Goal: Task Accomplishment & Management: Complete application form

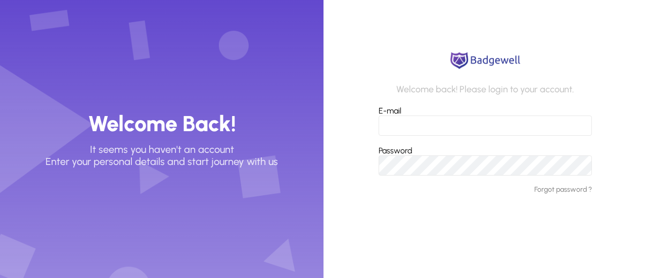
click at [402, 132] on input "E-mail" at bounding box center [484, 126] width 213 height 20
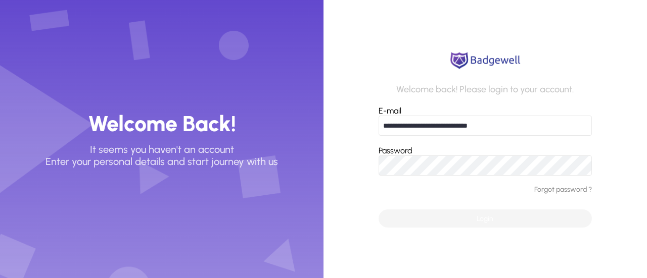
click at [420, 224] on span "submit" at bounding box center [484, 219] width 213 height 24
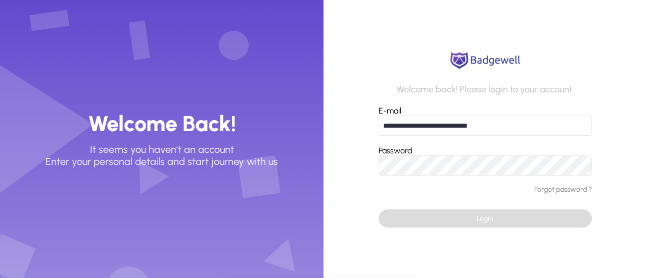
click at [415, 220] on span "submit" at bounding box center [484, 219] width 213 height 24
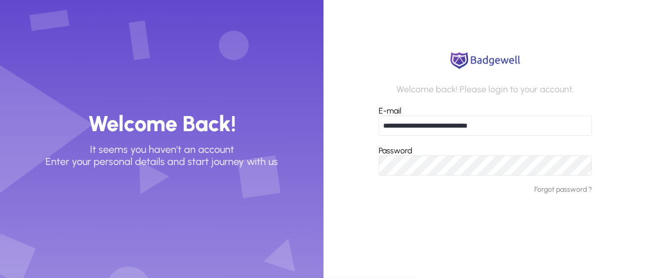
click at [514, 123] on input "**********" at bounding box center [484, 126] width 213 height 20
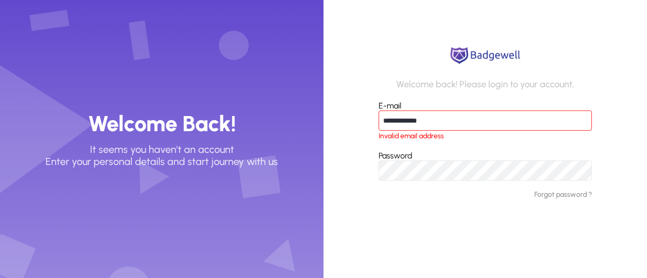
type input "**********"
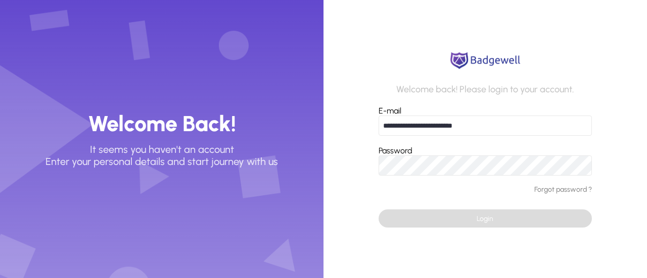
click at [473, 216] on span "submit" at bounding box center [484, 219] width 213 height 24
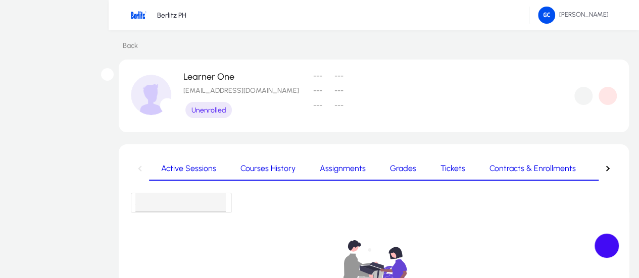
click at [0, 0] on span "Learners" at bounding box center [0, 0] width 0 height 0
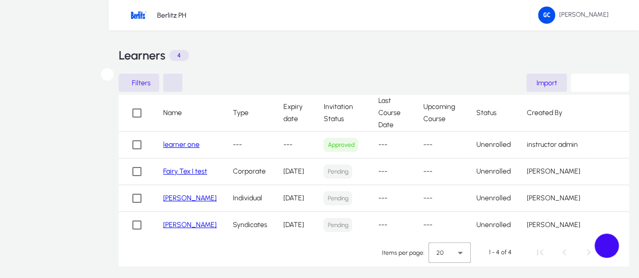
click at [174, 142] on link "learner one" at bounding box center [181, 144] width 36 height 9
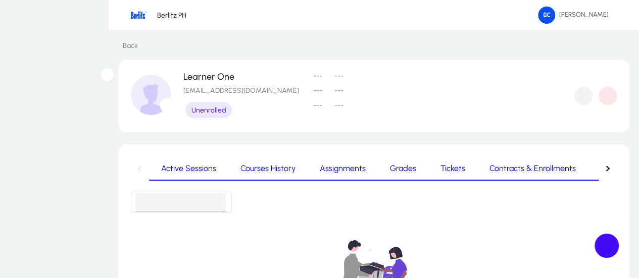
click at [0, 0] on span "Learners" at bounding box center [0, 0] width 0 height 0
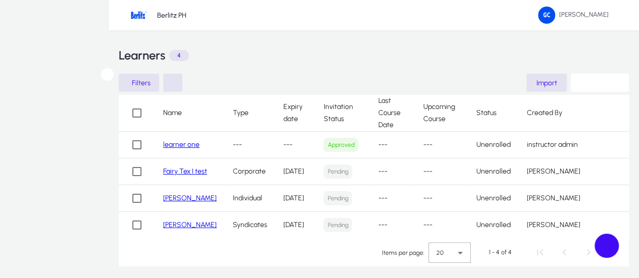
click at [163, 143] on link "learner one" at bounding box center [181, 144] width 36 height 9
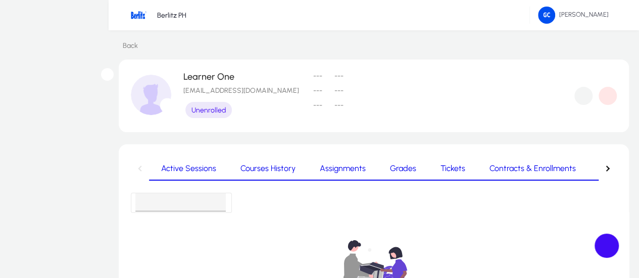
click at [600, 170] on span "Onboarding" at bounding box center [621, 169] width 43 height 8
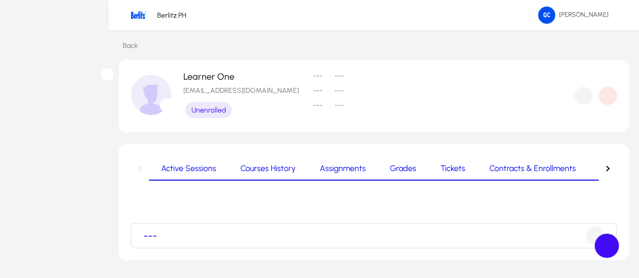
click at [267, 172] on span "Courses History" at bounding box center [268, 169] width 55 height 8
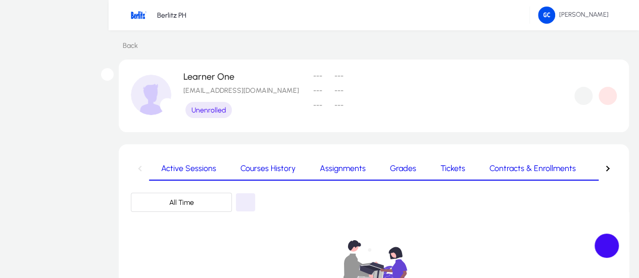
click at [320, 171] on span "Assignments" at bounding box center [343, 169] width 46 height 8
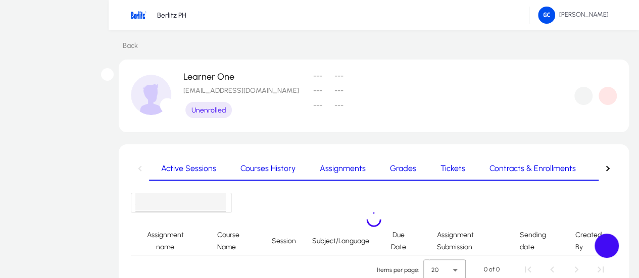
click at [441, 169] on icon at bounding box center [441, 169] width 0 height 0
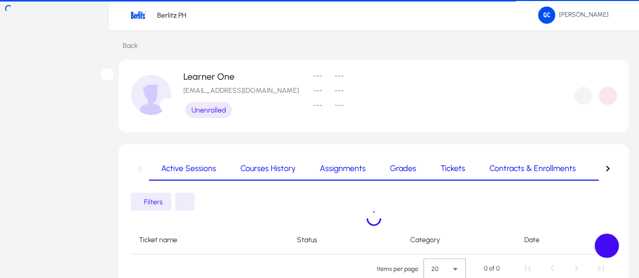
click at [390, 169] on span "Grades" at bounding box center [403, 169] width 26 height 8
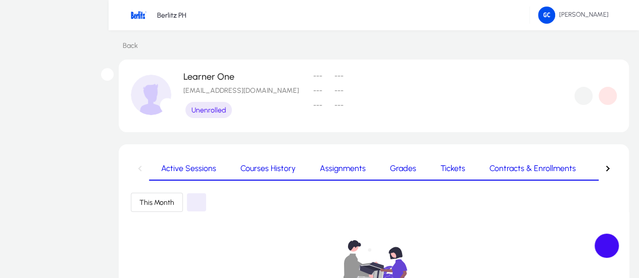
click at [441, 166] on span "Tickets" at bounding box center [453, 169] width 25 height 8
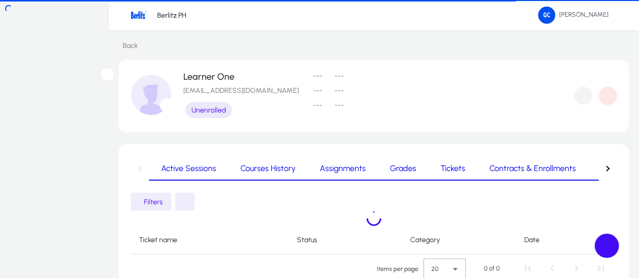
click at [490, 166] on span "Contracts & Enrollments" at bounding box center [533, 169] width 86 height 8
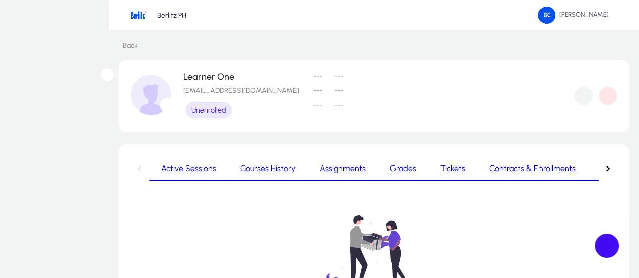
click at [119, 49] on icon at bounding box center [119, 45] width 0 height 9
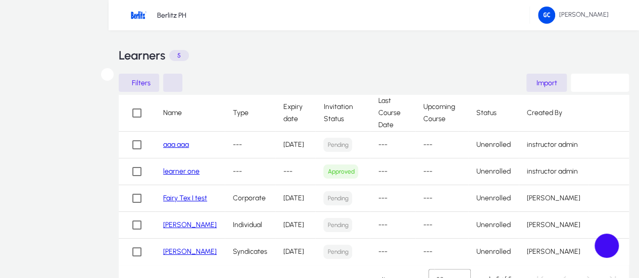
scroll to position [154, 0]
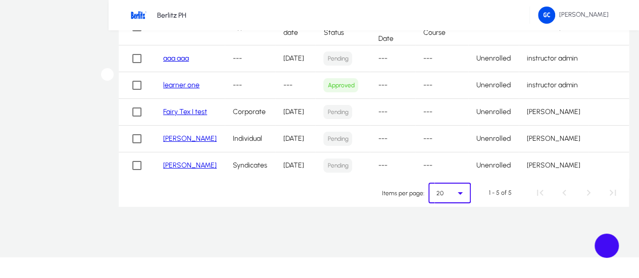
click at [463, 195] on icon "Select page" at bounding box center [460, 194] width 5 height 3
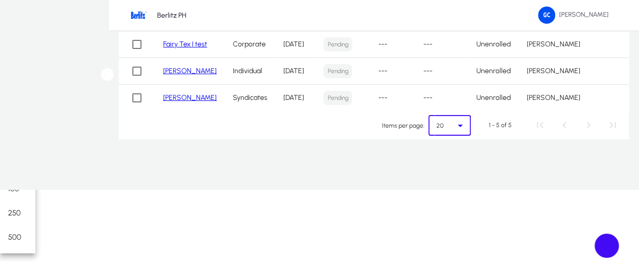
click at [35, 153] on mat-option "50" at bounding box center [17, 165] width 35 height 24
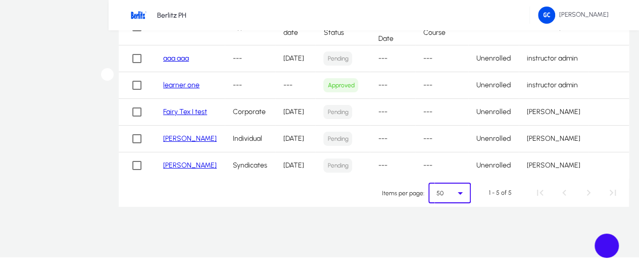
scroll to position [0, 0]
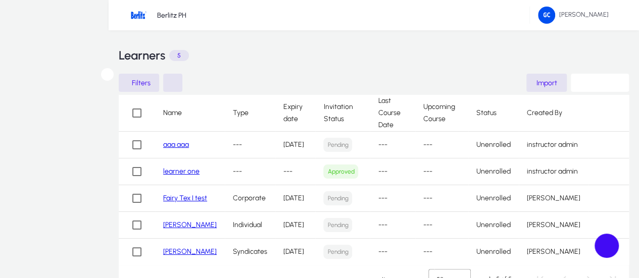
click at [177, 194] on link "Fairy Tex I test" at bounding box center [185, 198] width 44 height 9
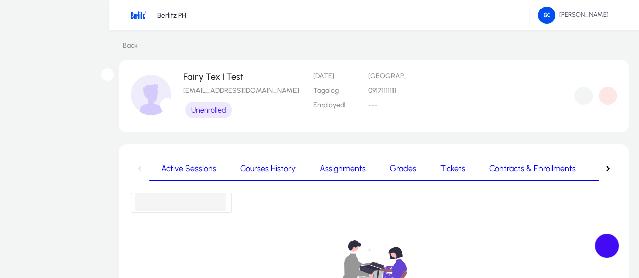
click at [0, 0] on span "Learners" at bounding box center [0, 0] width 0 height 0
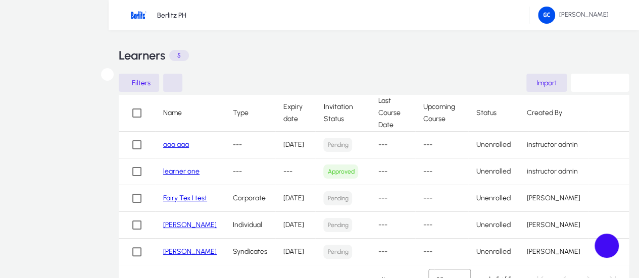
click at [189, 194] on link "Fairy Tex I test" at bounding box center [185, 198] width 44 height 9
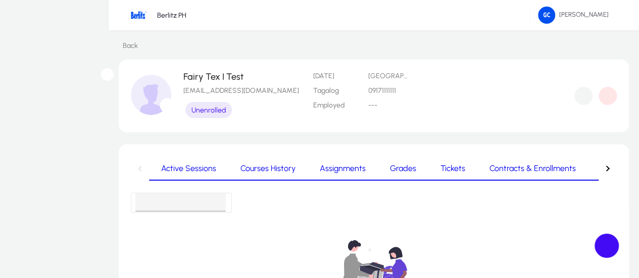
click at [122, 52] on div "Back Fairy Tex I Test [EMAIL_ADDRESS][DOMAIN_NAME] Unenrolled [DATE] [GEOGRAPHI…" at bounding box center [374, 262] width 531 height 465
click at [119, 50] on icon at bounding box center [119, 45] width 0 height 9
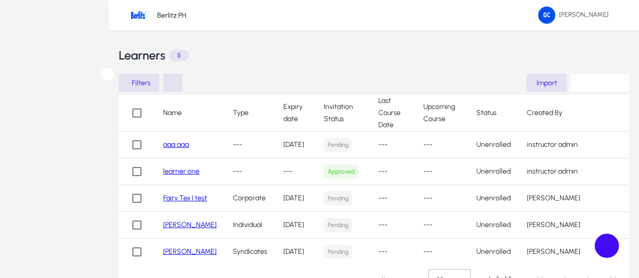
click at [181, 167] on link "learner one" at bounding box center [181, 171] width 36 height 9
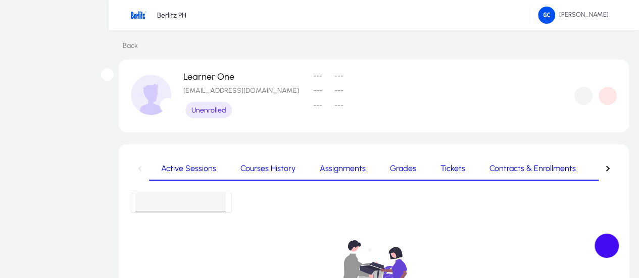
click at [119, 45] on icon at bounding box center [119, 45] width 0 height 9
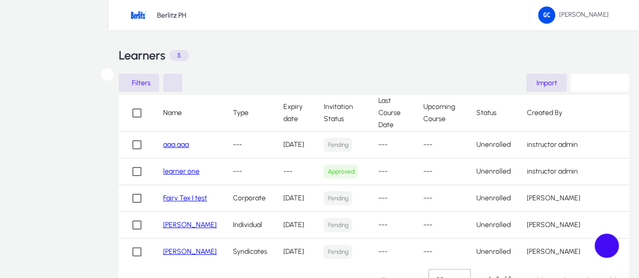
click at [512, 41] on div "Learners 5" at bounding box center [374, 55] width 510 height 30
click at [544, 50] on div "Learners 5" at bounding box center [374, 55] width 510 height 30
click at [593, 79] on span "Add Learner" at bounding box center [602, 83] width 38 height 9
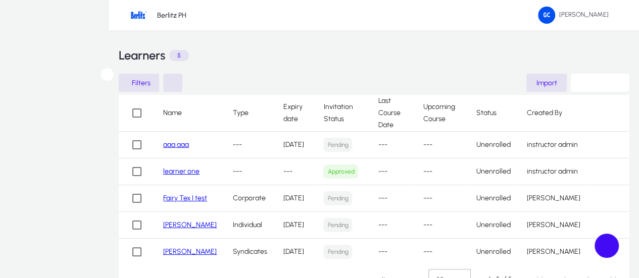
drag, startPoint x: 493, startPoint y: 167, endPoint x: 493, endPoint y: 179, distance: 12.1
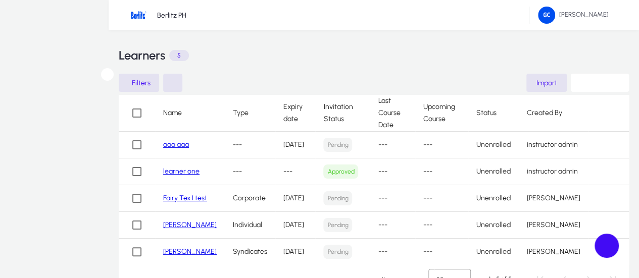
click at [606, 79] on span "Add Learner" at bounding box center [602, 83] width 38 height 9
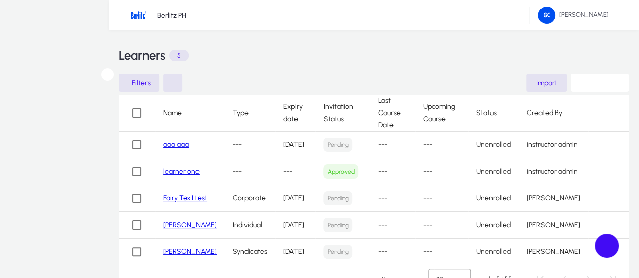
click at [593, 88] on span "button" at bounding box center [600, 83] width 58 height 24
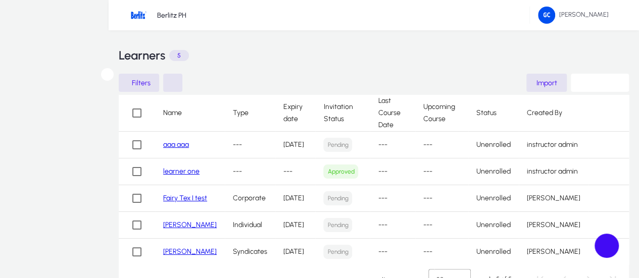
type input "*"
type input "****"
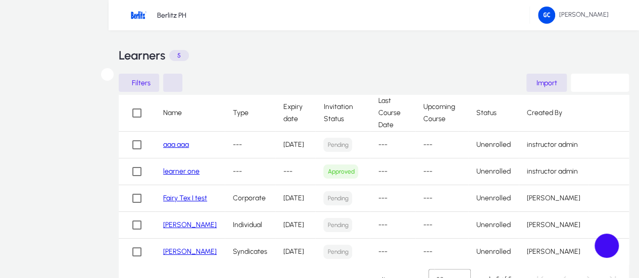
type input "**********"
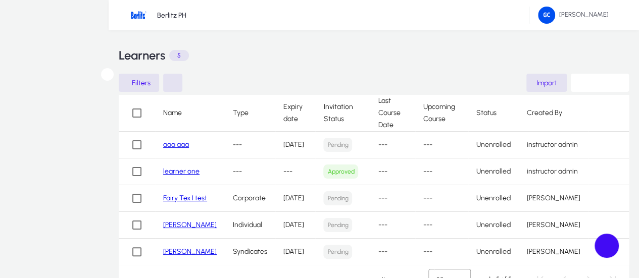
type input "*"
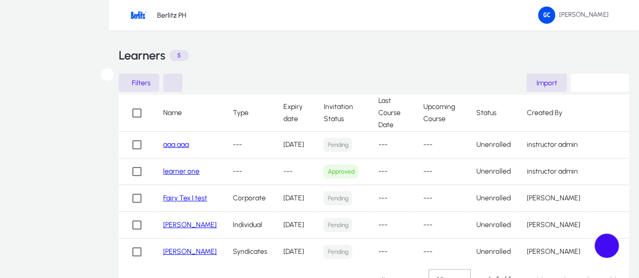
type input "****"
type input "*"
type input "**********"
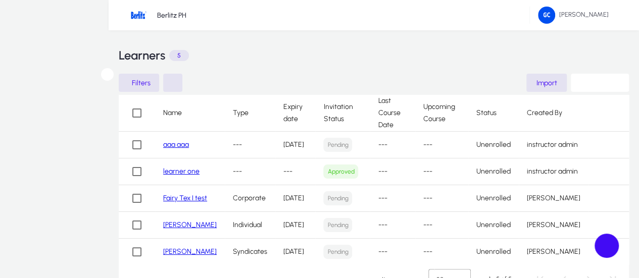
type input "*"
type input "****"
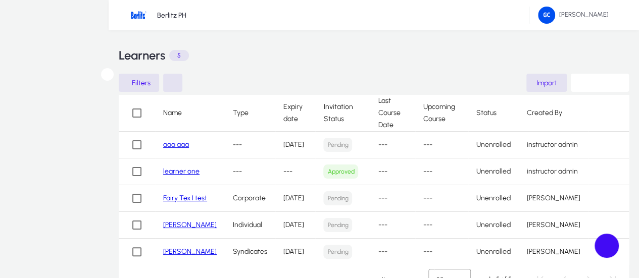
type input "*"
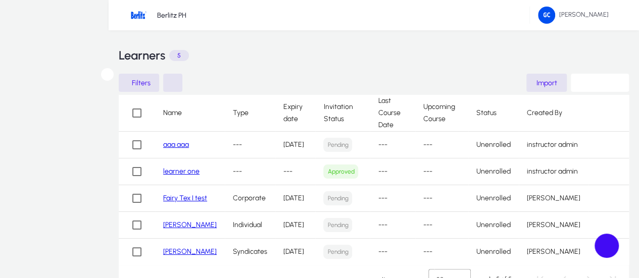
drag, startPoint x: 329, startPoint y: 6, endPoint x: 278, endPoint y: 21, distance: 53.2
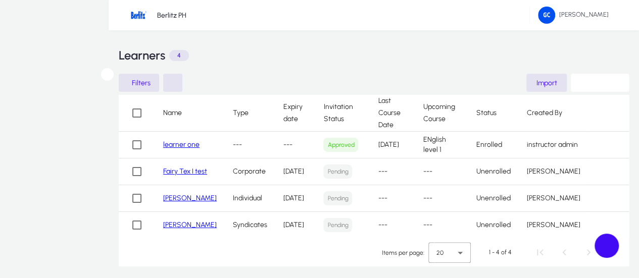
click at [0, 0] on span "Learners" at bounding box center [0, 0] width 0 height 0
click at [537, 83] on span "Import" at bounding box center [547, 83] width 21 height 9
drag, startPoint x: 319, startPoint y: 25, endPoint x: 333, endPoint y: 31, distance: 14.5
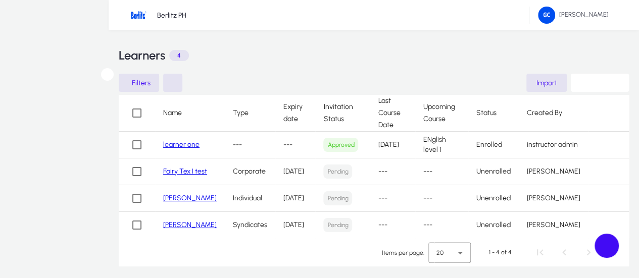
drag, startPoint x: 413, startPoint y: 141, endPoint x: 404, endPoint y: 106, distance: 36.4
click at [418, 278] on div at bounding box center [319, 278] width 639 height 0
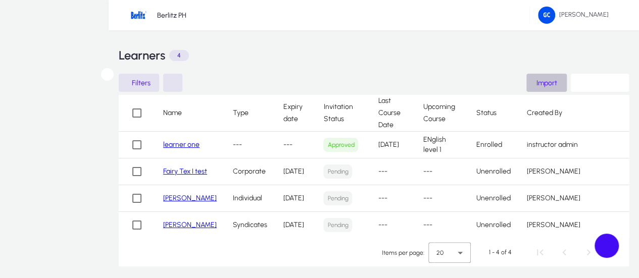
click at [537, 83] on span "Import" at bounding box center [547, 83] width 21 height 9
drag, startPoint x: 413, startPoint y: 124, endPoint x: 410, endPoint y: 107, distance: 17.9
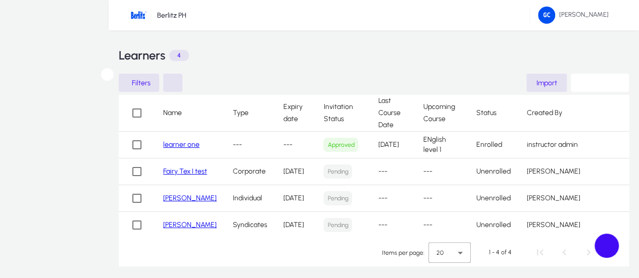
click at [411, 278] on div at bounding box center [319, 278] width 639 height 0
click at [527, 83] on span "button" at bounding box center [547, 83] width 40 height 24
click at [423, 278] on div at bounding box center [319, 278] width 639 height 0
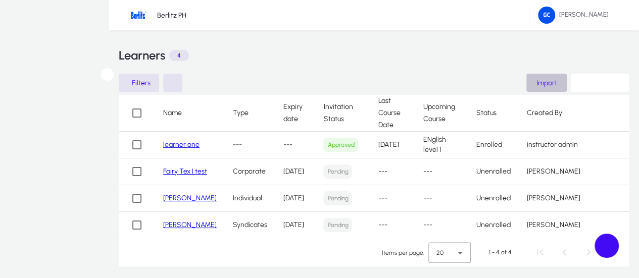
click at [537, 80] on span "Import" at bounding box center [547, 83] width 21 height 9
click at [539, 278] on div at bounding box center [319, 278] width 639 height 0
click at [537, 82] on span "Import" at bounding box center [547, 83] width 21 height 9
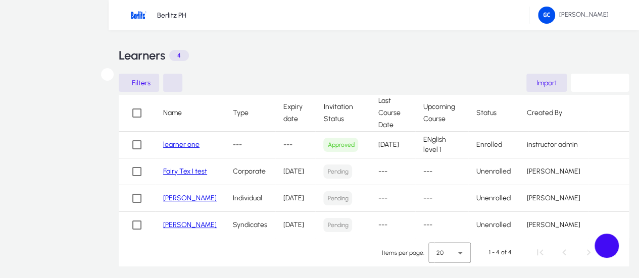
click at [429, 278] on div at bounding box center [319, 278] width 639 height 0
click at [537, 81] on span "Import" at bounding box center [547, 83] width 21 height 9
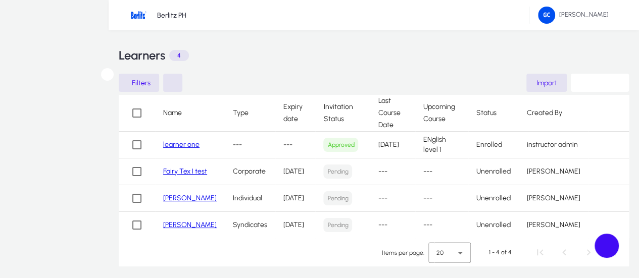
click at [382, 278] on div at bounding box center [319, 278] width 639 height 0
click at [501, 7] on div "Berlitz PH [PERSON_NAME]" at bounding box center [374, 15] width 531 height 30
click at [579, 83] on icon "button" at bounding box center [579, 83] width 0 height 0
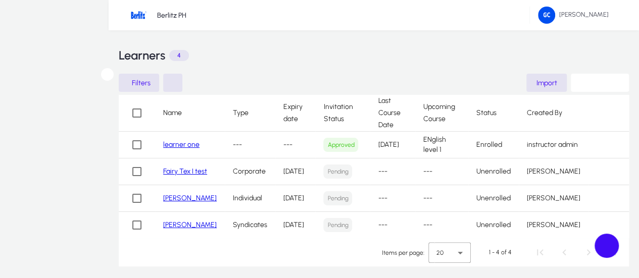
click at [441, 239] on div "Name Type Expiry date Invitation Status Last Course Date Upcoming Course Status…" at bounding box center [374, 167] width 510 height 144
click at [537, 81] on span "Import" at bounding box center [547, 83] width 21 height 9
click at [329, 278] on div at bounding box center [319, 278] width 639 height 0
